Goal: Communication & Community: Participate in discussion

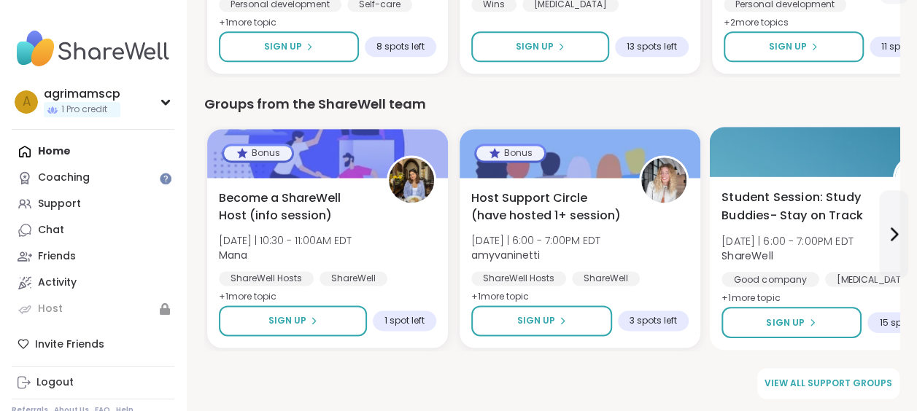
scroll to position [888, 0]
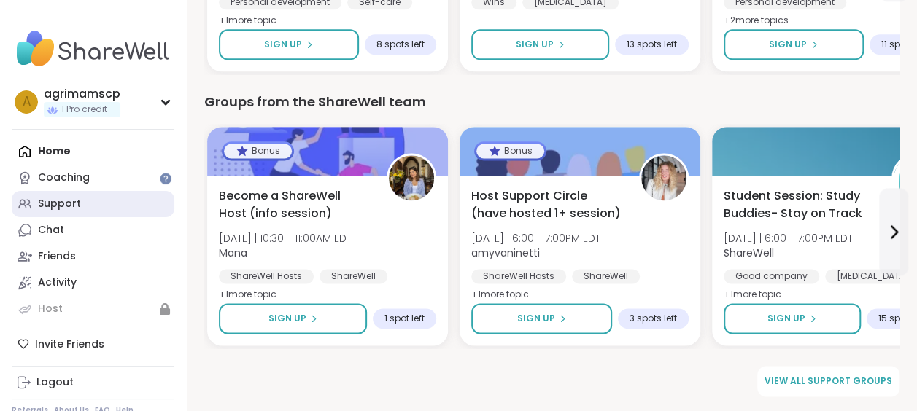
click at [61, 210] on div "Support" at bounding box center [59, 204] width 43 height 15
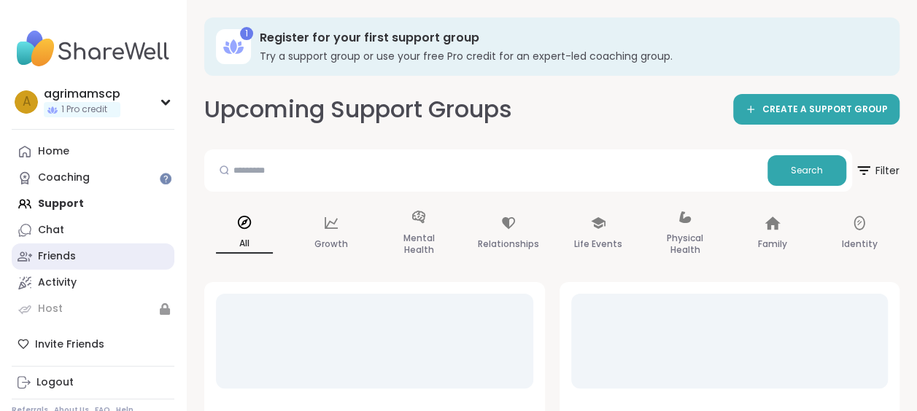
click at [69, 258] on div "Friends" at bounding box center [57, 257] width 38 height 15
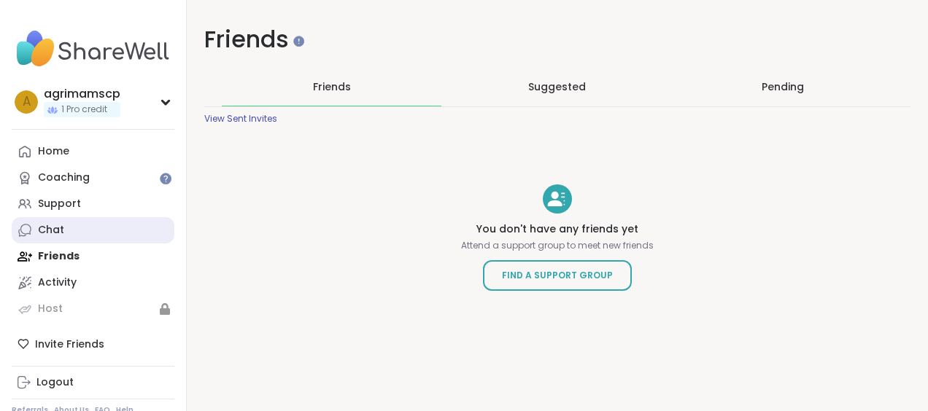
click at [64, 233] on link "Chat" at bounding box center [93, 230] width 163 height 26
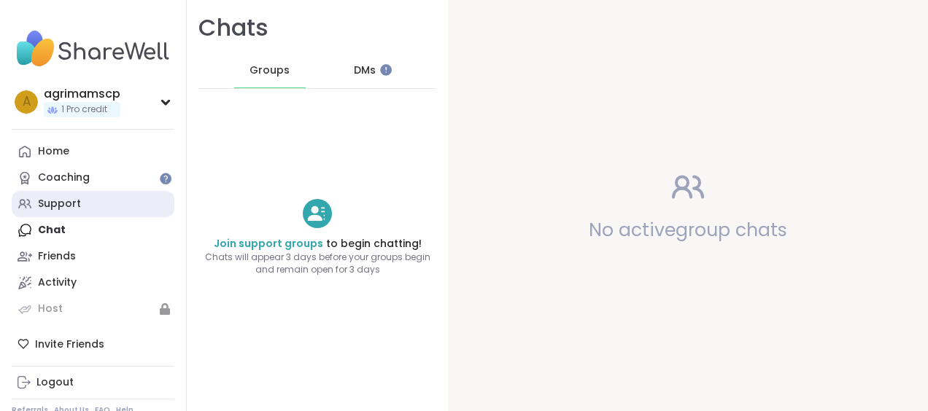
click at [71, 213] on link "Support" at bounding box center [93, 204] width 163 height 26
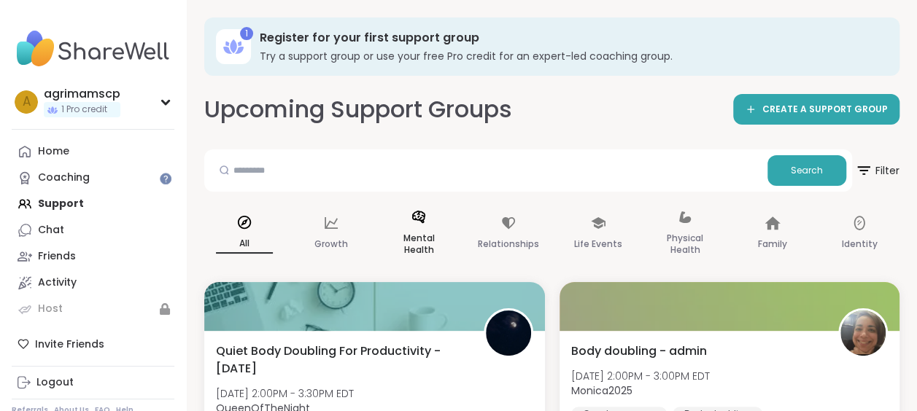
click at [421, 240] on p "Mental Health" at bounding box center [418, 244] width 57 height 29
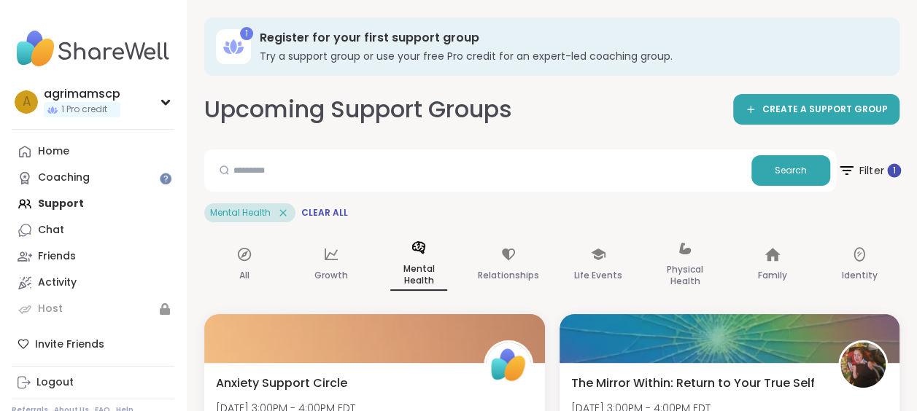
click at [858, 172] on span "Filter 1" at bounding box center [869, 170] width 63 height 36
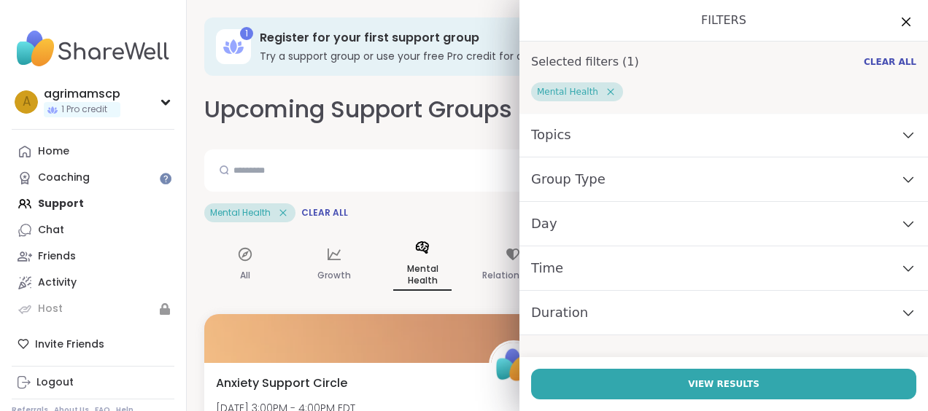
click at [787, 182] on div "Group Type" at bounding box center [723, 180] width 409 height 45
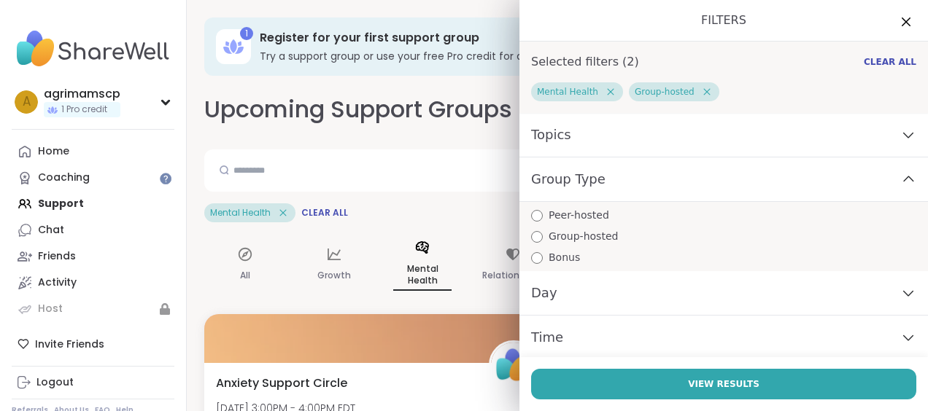
click at [887, 185] on div "Group Type" at bounding box center [723, 180] width 409 height 45
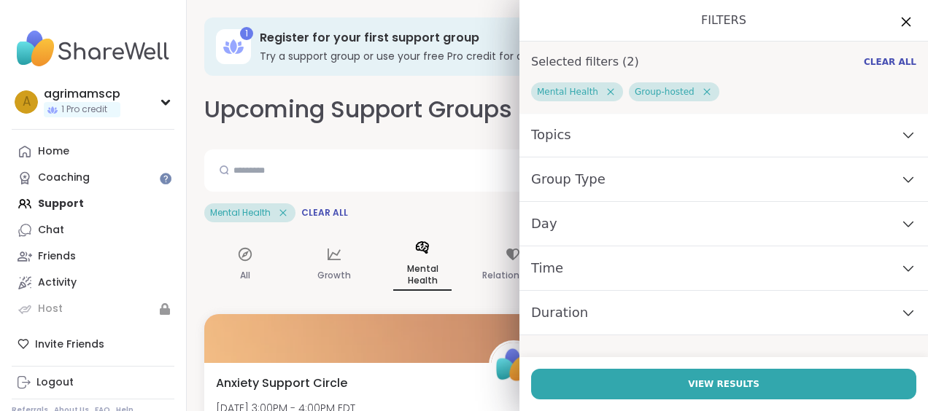
click at [897, 22] on icon at bounding box center [906, 21] width 18 height 18
